Goal: Find specific page/section: Find specific page/section

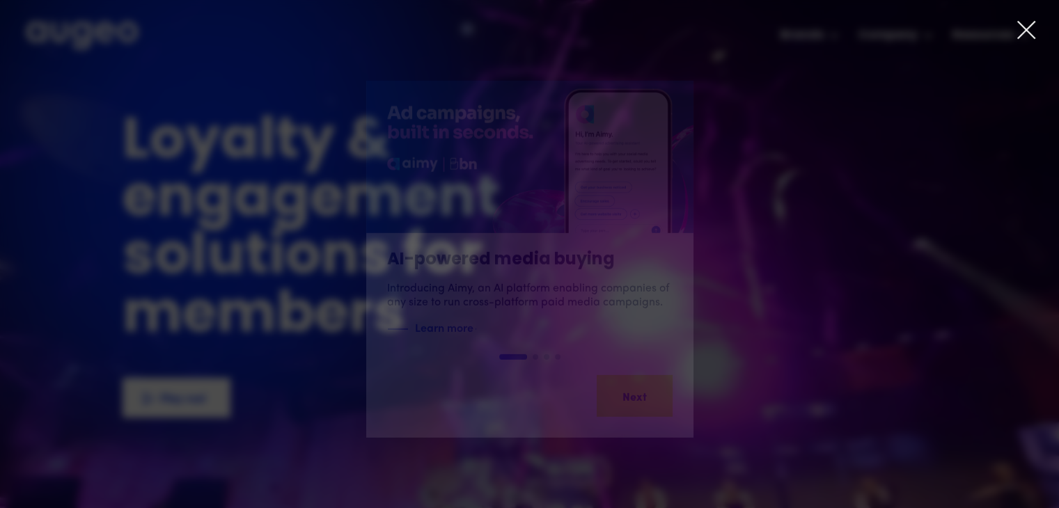
click at [1025, 36] on icon at bounding box center [1026, 29] width 21 height 21
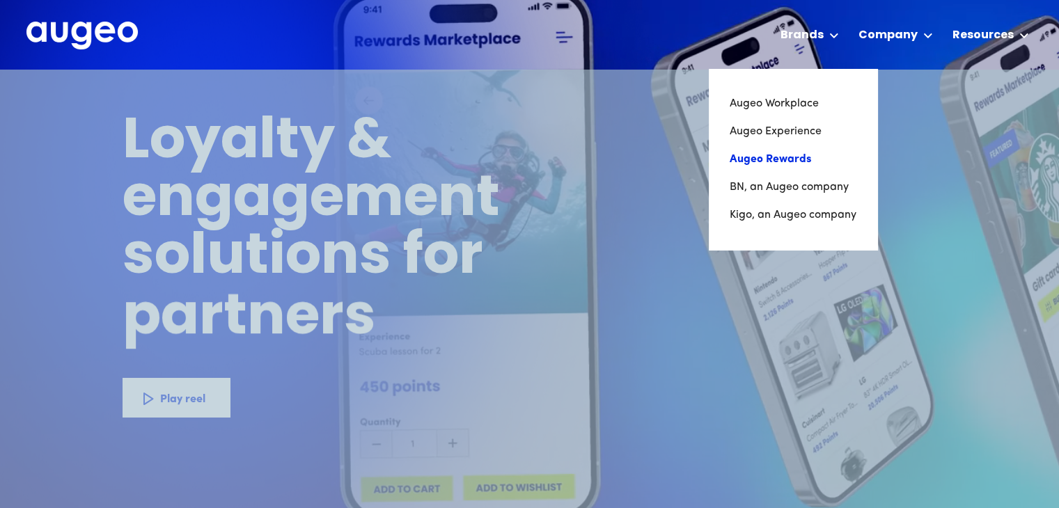
click at [790, 159] on link "Augeo Rewards" at bounding box center [793, 160] width 127 height 28
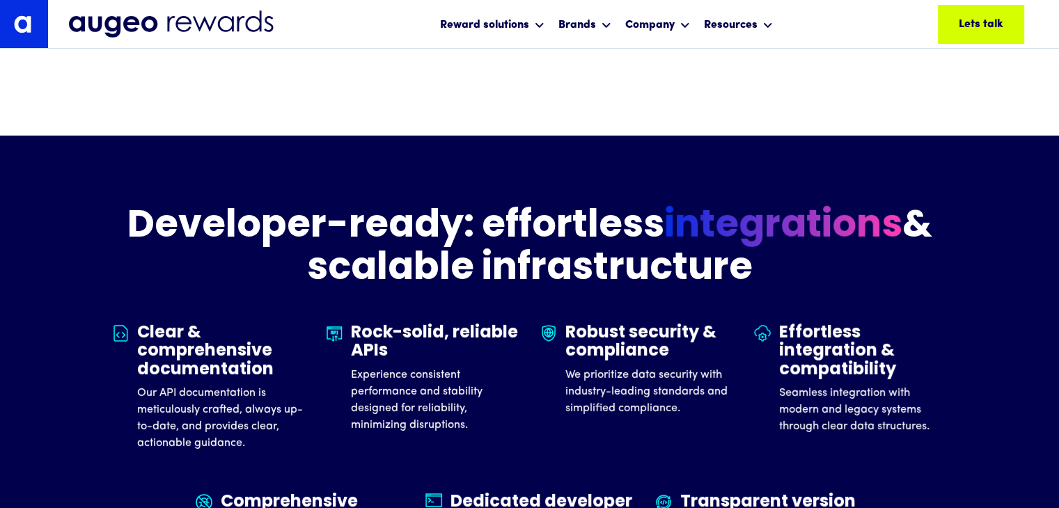
scroll to position [4071, 0]
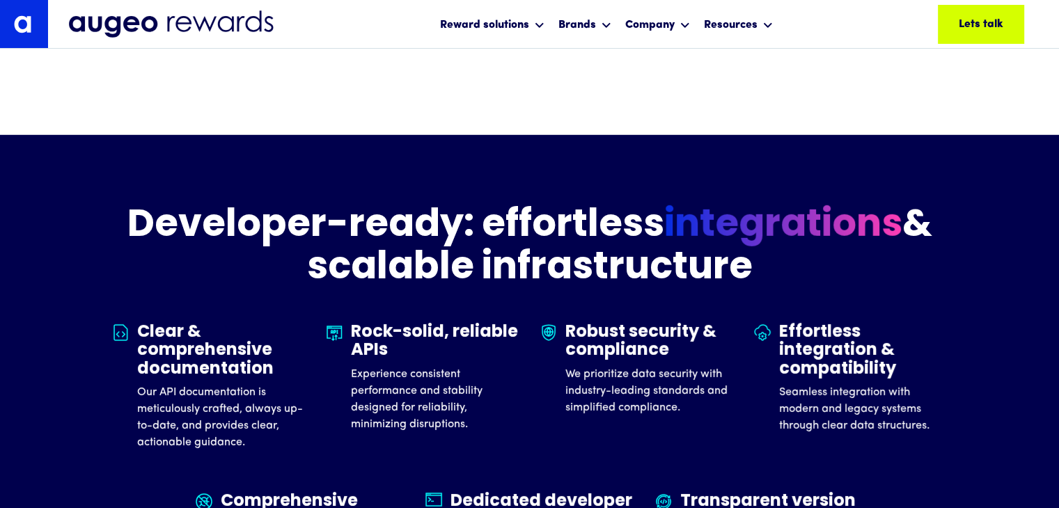
click at [47, 276] on div "Developer-ready: effortless integrations & scalable infrastructure Clear & comp…" at bounding box center [529, 441] width 1059 height 612
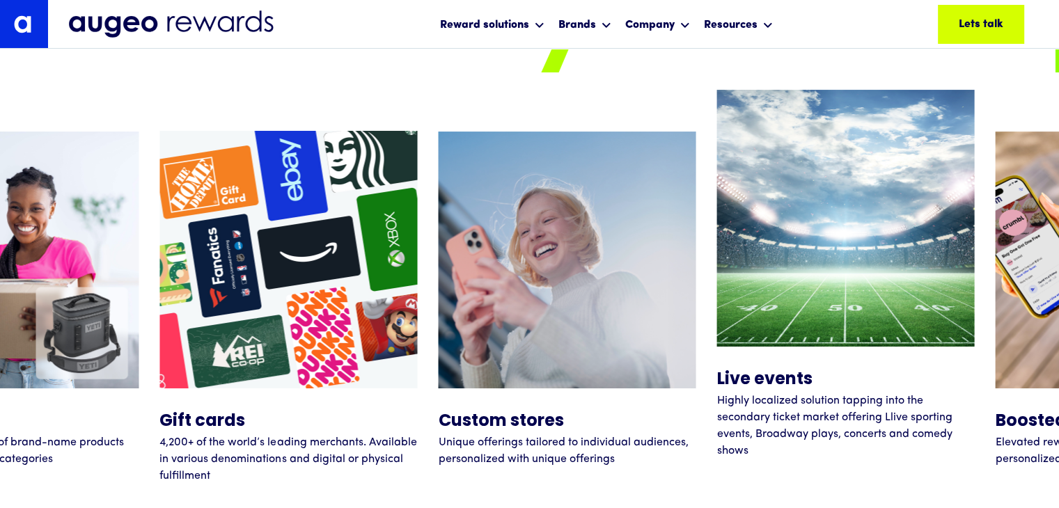
scroll to position [5265, 0]
